Goal: Task Accomplishment & Management: Use online tool/utility

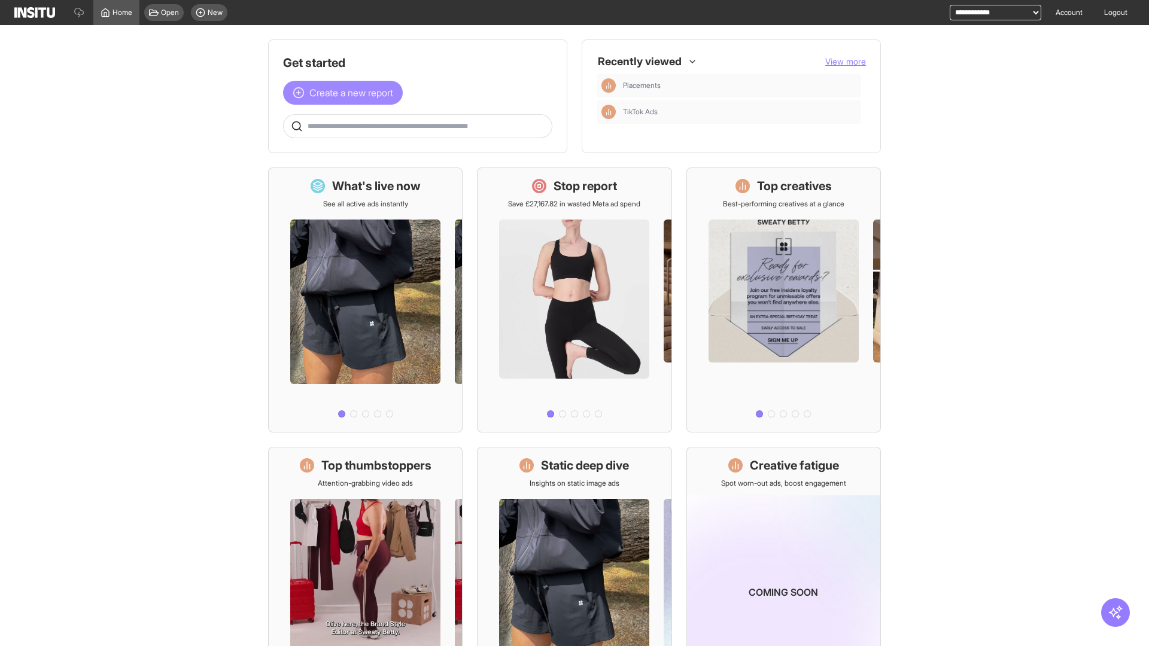
click at [346, 93] on span "Create a new report" at bounding box center [351, 93] width 84 height 14
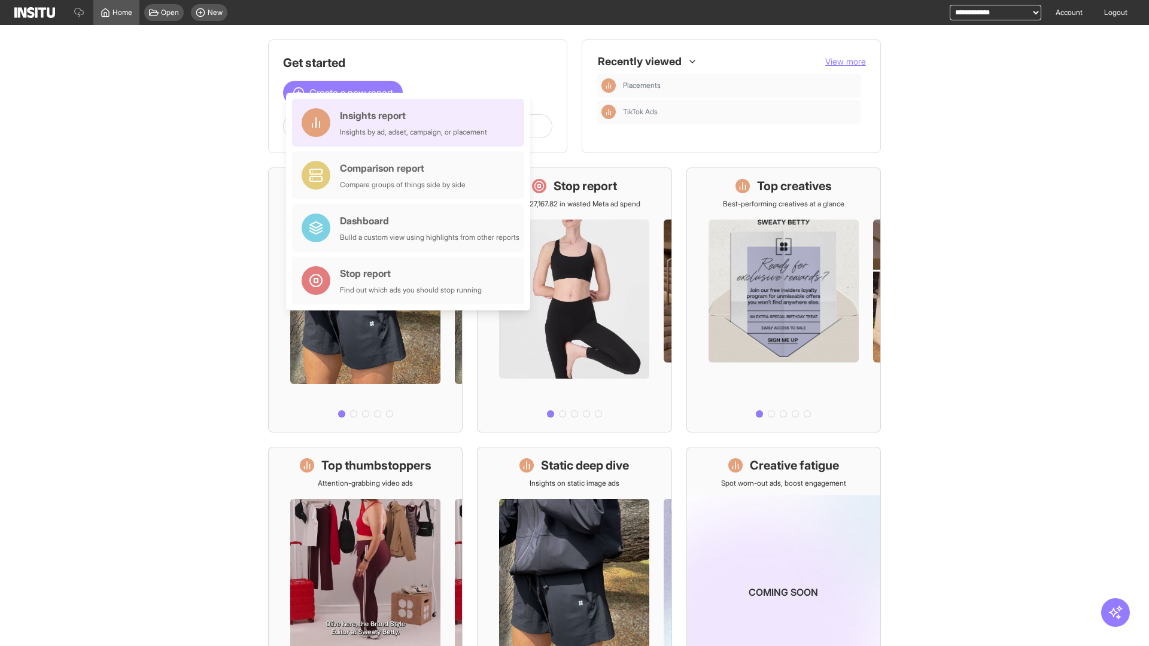
click at [411, 123] on div "Insights report Insights by ad, adset, campaign, or placement" at bounding box center [413, 122] width 147 height 29
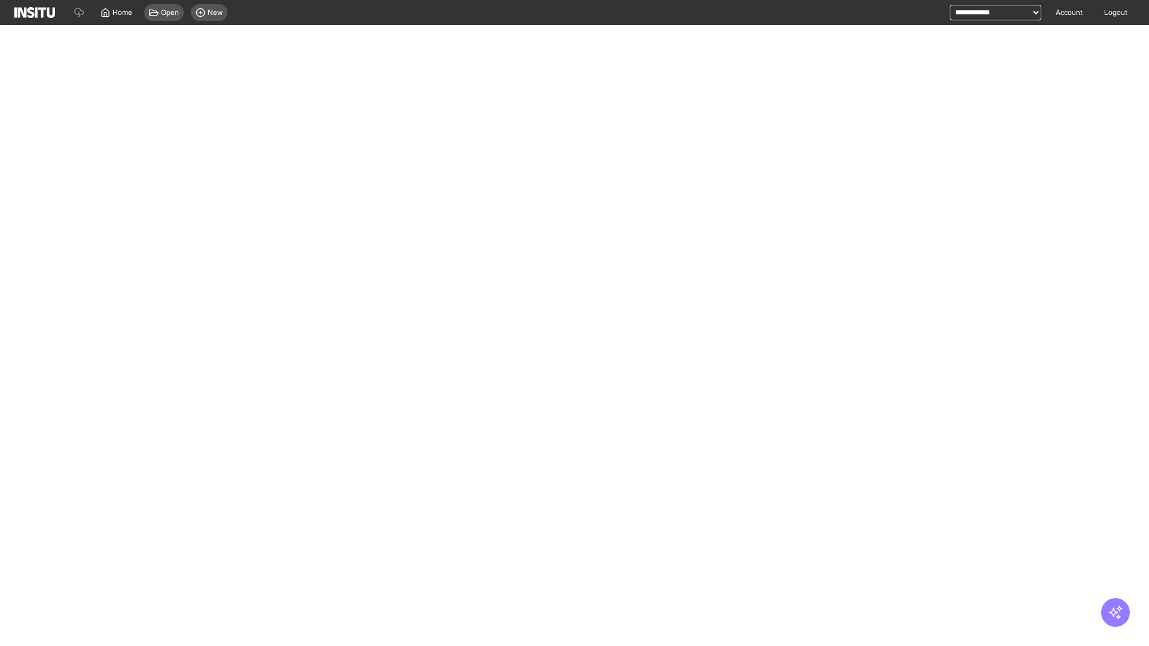
select select "**"
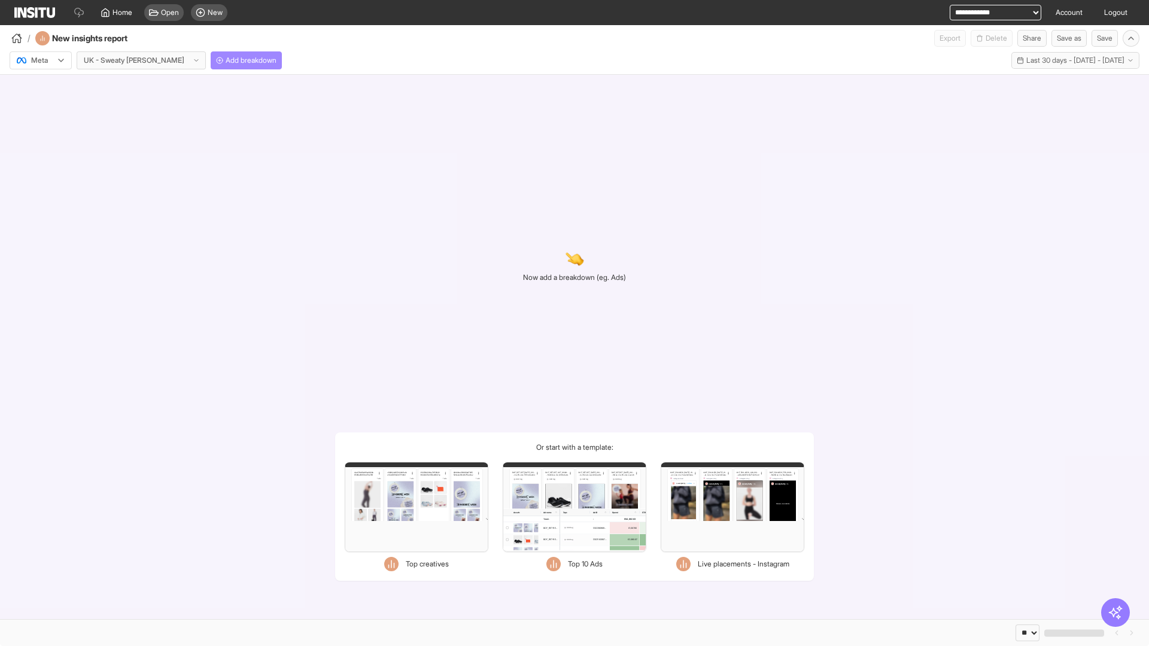
click at [226, 60] on span "Add breakdown" at bounding box center [251, 61] width 51 height 10
